Goal: Complete application form: Complete application form

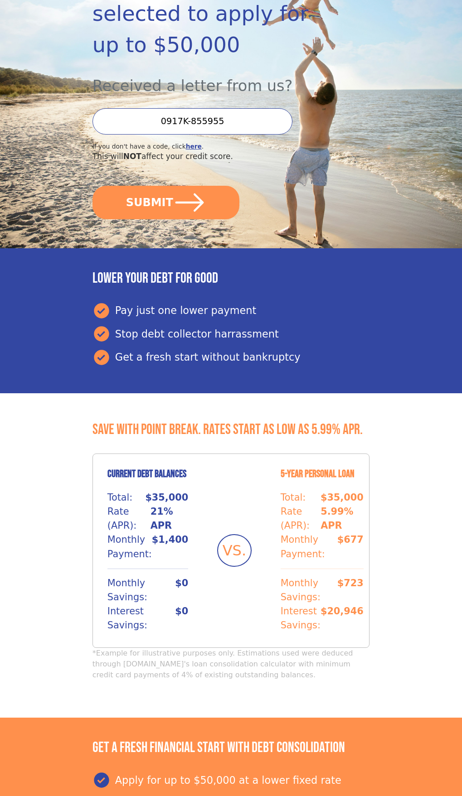
scroll to position [227, 0]
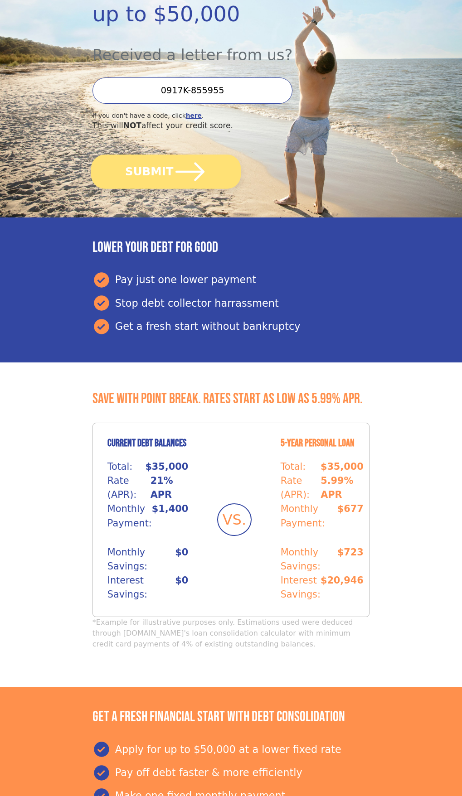
click at [190, 188] on icon "submit" at bounding box center [189, 171] width 33 height 33
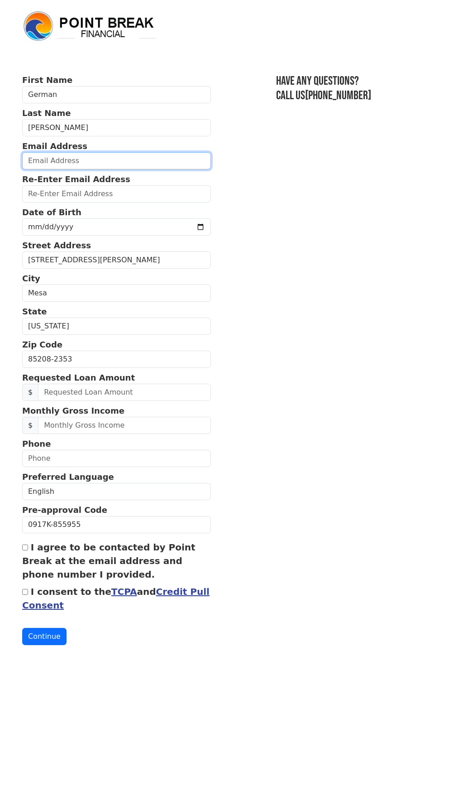
click at [73, 160] on input "email" at bounding box center [116, 160] width 189 height 17
type input "germanureno@cox.net"
type input "(480) 406-0695"
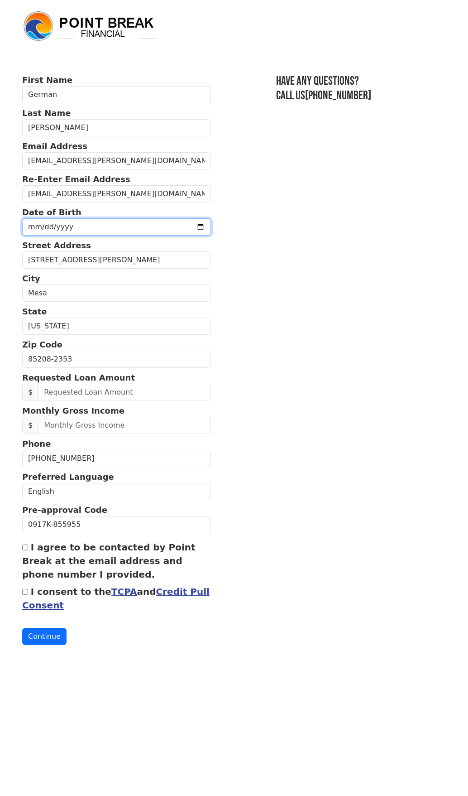
click at [71, 225] on input "date" at bounding box center [116, 226] width 189 height 17
click at [184, 226] on input "date" at bounding box center [116, 226] width 189 height 17
type input "2025-05-03"
click at [185, 226] on input "2025-05-03" at bounding box center [116, 226] width 189 height 17
click at [69, 226] on input "2025-05-03" at bounding box center [116, 226] width 189 height 17
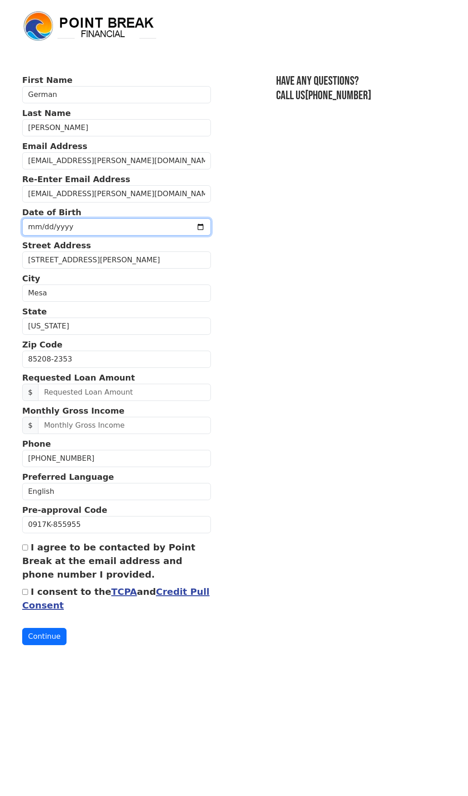
click at [69, 227] on input "2025-05-03" at bounding box center [116, 226] width 189 height 17
click at [22, 628] on button "Continue" at bounding box center [44, 636] width 44 height 17
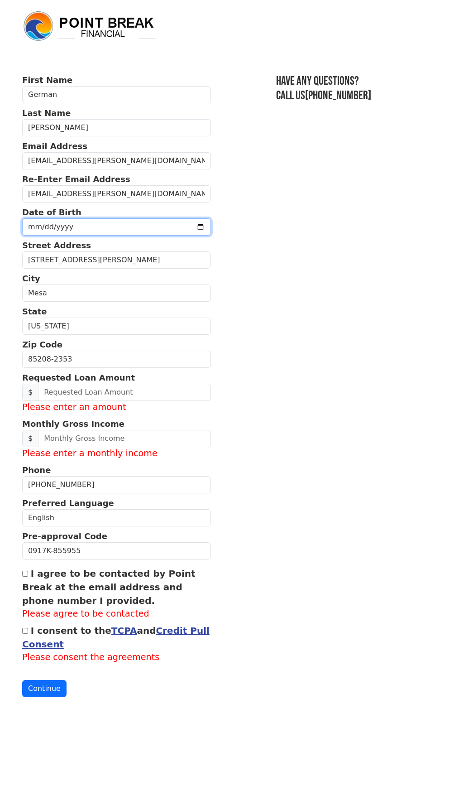
click at [75, 227] on input "2025-05-12" at bounding box center [116, 226] width 189 height 17
type input "1975-05-12"
click at [46, 227] on input "date" at bounding box center [116, 226] width 189 height 17
type input "[DATE]"
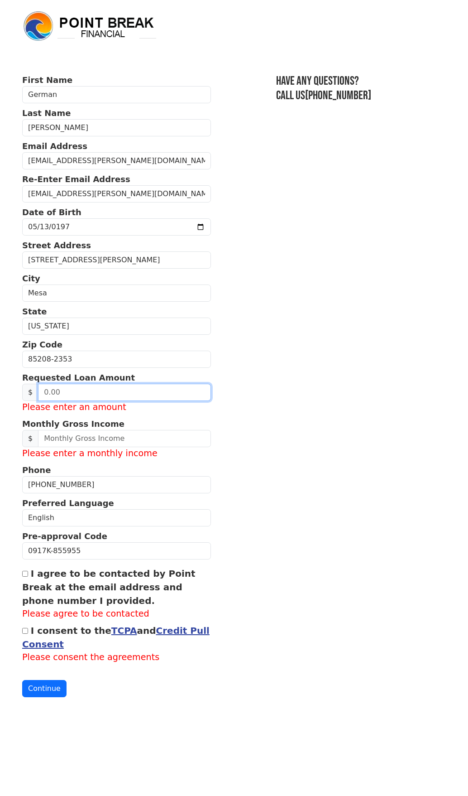
click at [118, 393] on input "text" at bounding box center [124, 392] width 173 height 17
click at [66, 392] on input "25.00" at bounding box center [124, 392] width 173 height 17
drag, startPoint x: 41, startPoint y: 392, endPoint x: 82, endPoint y: 395, distance: 41.8
click at [82, 395] on input "25.00" at bounding box center [124, 392] width 173 height 17
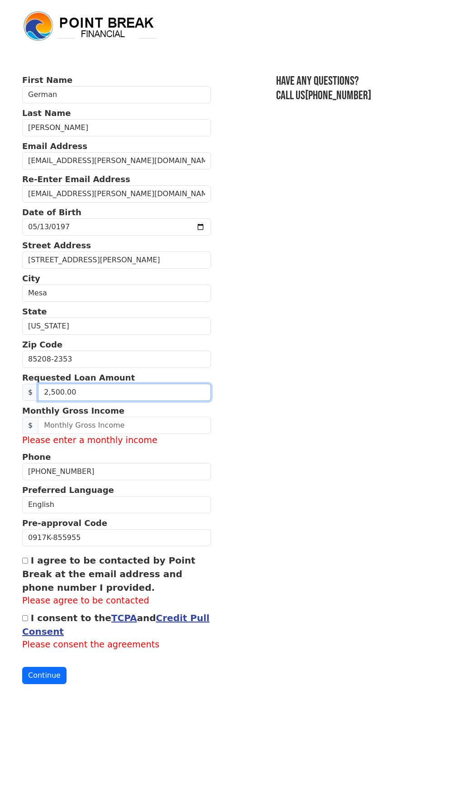
type input "25,000.00"
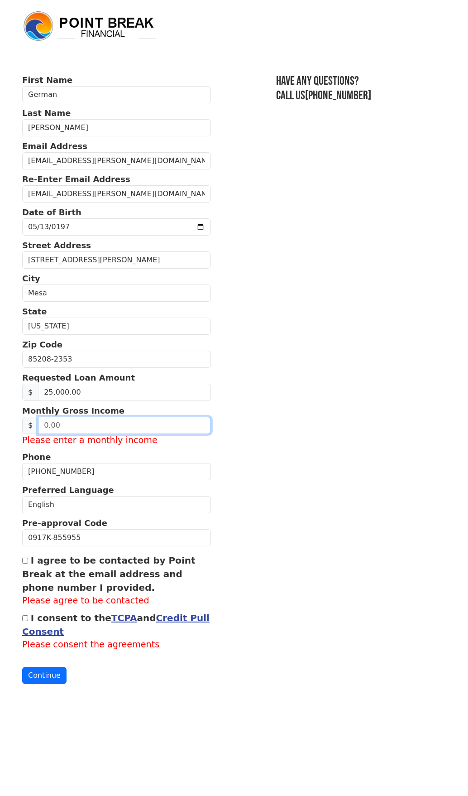
click at [105, 427] on input "text" at bounding box center [124, 425] width 173 height 17
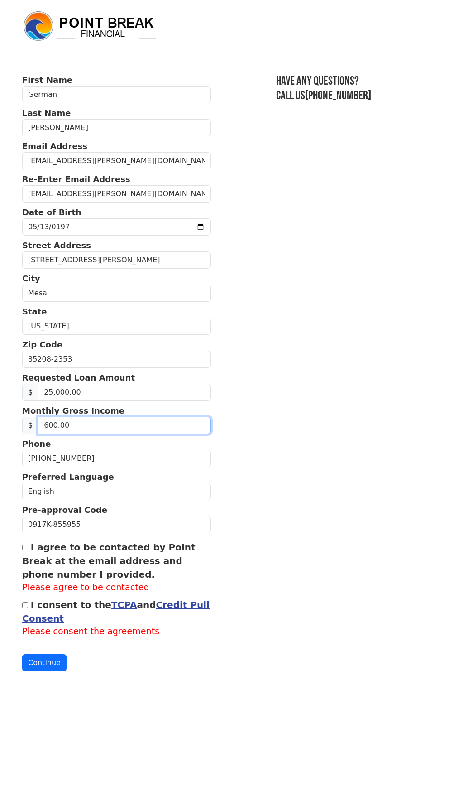
type input "6,000.00"
click at [24, 547] on input "I agree to be contacted by Point Break at the email address and phone number I …" at bounding box center [25, 548] width 6 height 6
checkbox input "true"
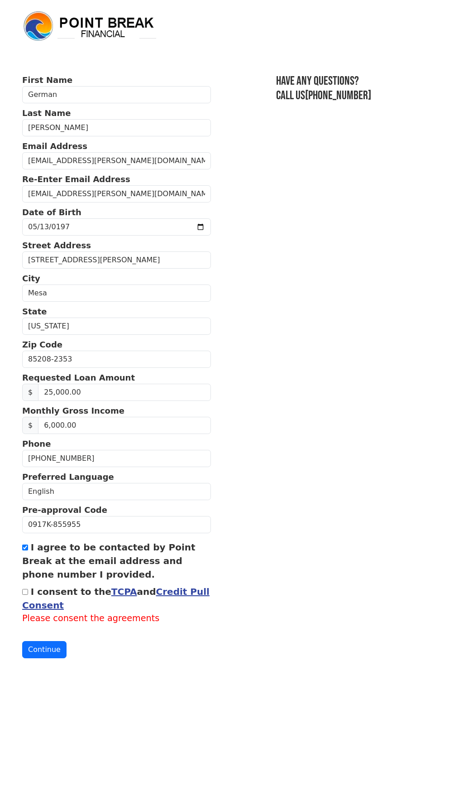
click at [26, 591] on input "I consent to the TCPA and Credit Pull Consent" at bounding box center [25, 592] width 6 height 6
checkbox input "true"
click at [43, 637] on button "Continue" at bounding box center [44, 636] width 44 height 17
